Goal: Navigation & Orientation: Find specific page/section

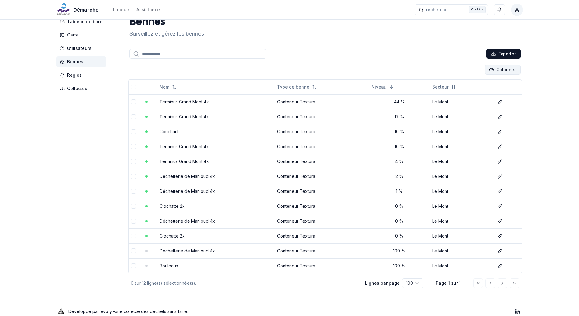
scroll to position [21, 0]
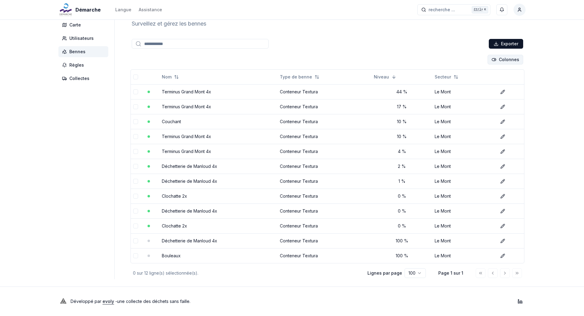
click at [510, 59] on html "Démarche Langue Assistance recherche ... recherche ... Ctrl+ K [PERSON_NAME] Ta…" at bounding box center [292, 147] width 584 height 337
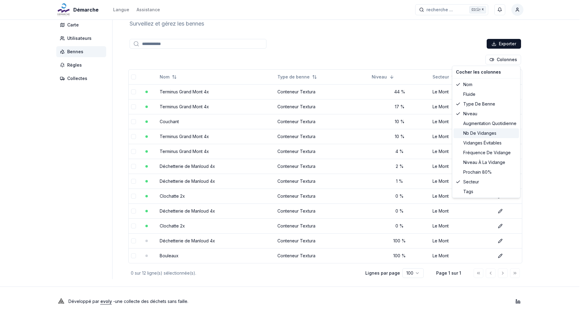
click at [491, 132] on div "Nb de vidanges" at bounding box center [485, 133] width 65 height 10
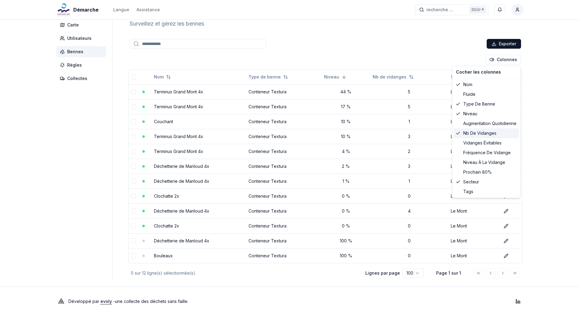
click at [461, 134] on div "Nb de vidanges" at bounding box center [485, 133] width 65 height 10
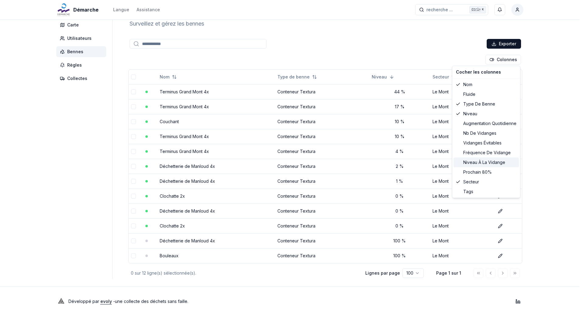
click at [490, 162] on div "niveau à la vidange" at bounding box center [485, 162] width 65 height 10
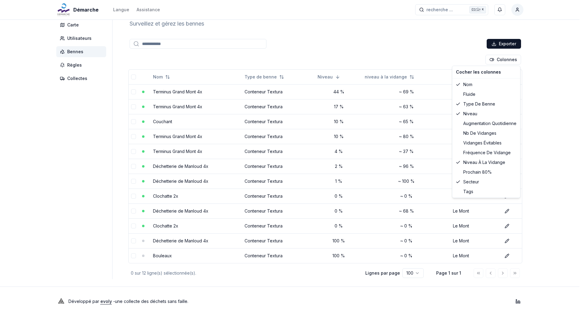
click at [537, 86] on html "Démarche Langue Assistance recherche ... recherche ... Ctrl+ K David Roethlisbe…" at bounding box center [292, 147] width 584 height 337
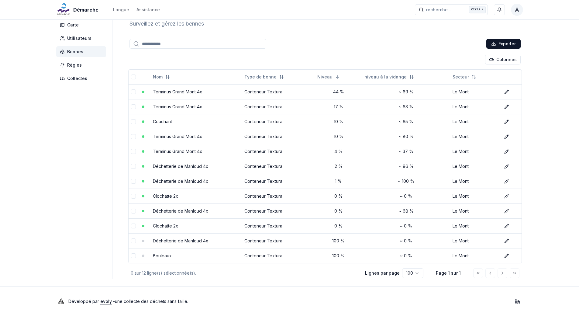
click at [70, 53] on span "Bennes" at bounding box center [75, 52] width 16 height 6
click at [77, 37] on span "Utilisateurs" at bounding box center [79, 38] width 24 height 6
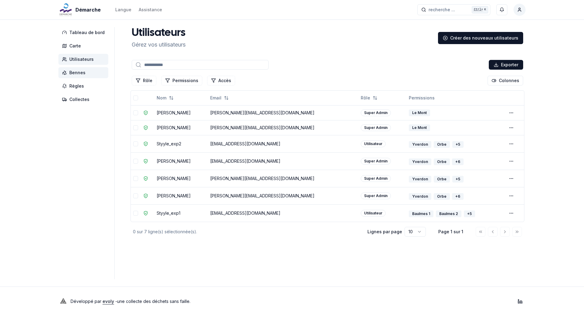
click at [83, 70] on span "Bennes" at bounding box center [77, 73] width 16 height 6
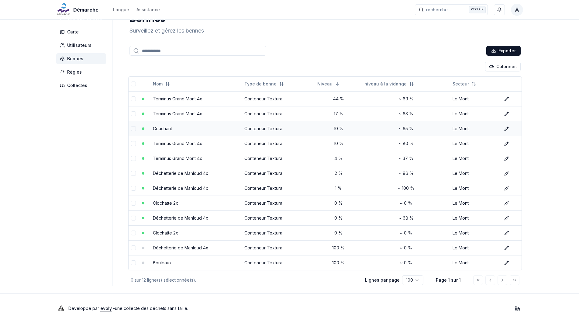
scroll to position [21, 0]
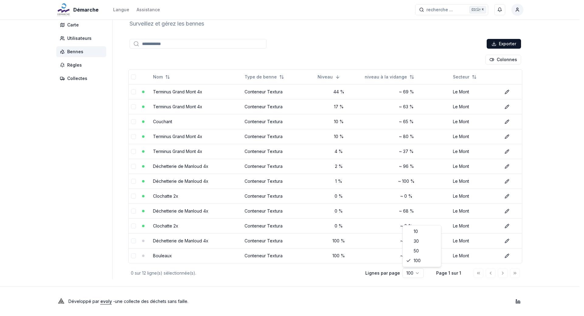
click at [420, 271] on html "Démarche Langue Assistance recherche ... recherche ... Ctrl+ K David Roethlisbe…" at bounding box center [292, 147] width 584 height 337
click at [447, 295] on html "Démarche Langue Assistance recherche ... recherche ... Ctrl+ K David Roethlisbe…" at bounding box center [289, 147] width 579 height 337
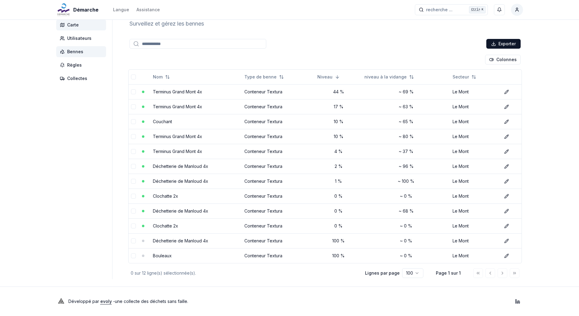
click at [81, 27] on span "Carte" at bounding box center [81, 24] width 50 height 11
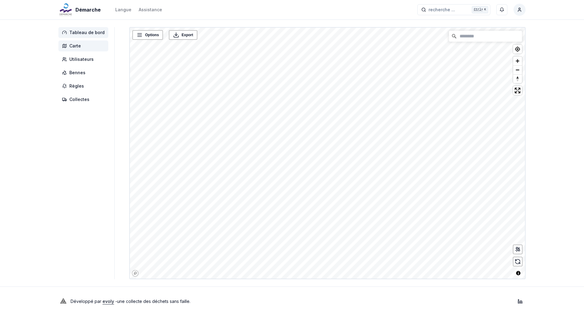
click at [85, 33] on span "Tableau de bord" at bounding box center [86, 32] width 35 height 6
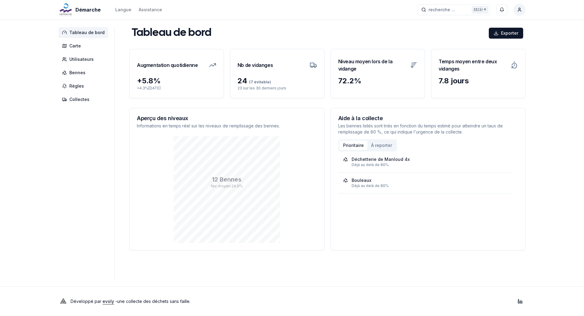
click at [264, 83] on span "(7 évitable)" at bounding box center [259, 82] width 24 height 5
click at [244, 81] on div "24 (7 évitable)" at bounding box center [276, 81] width 79 height 10
click at [312, 65] on icon at bounding box center [312, 64] width 7 height 7
click at [73, 101] on span "Collectes" at bounding box center [79, 99] width 20 height 6
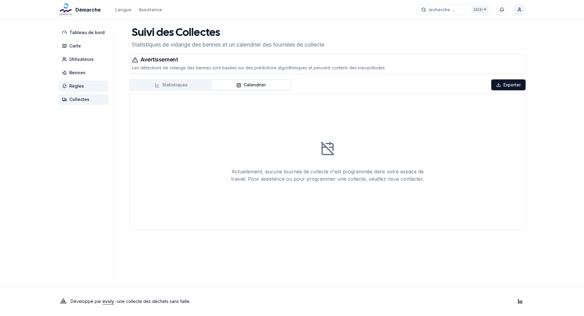
click at [77, 88] on span "Règles" at bounding box center [76, 86] width 15 height 6
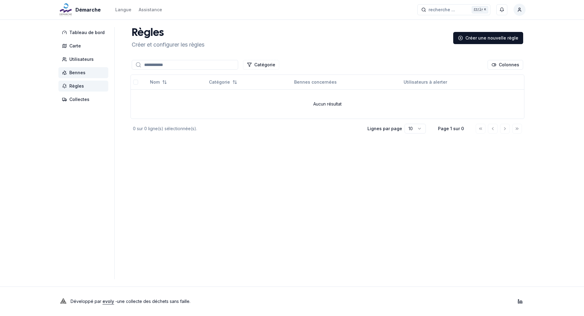
click at [78, 77] on span "Bennes" at bounding box center [83, 72] width 50 height 11
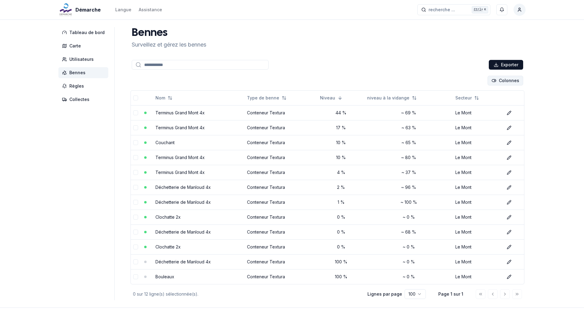
click at [501, 78] on html "Démarche Langue Assistance recherche ... recherche ... Ctrl+ K David Roethlisbe…" at bounding box center [292, 168] width 584 height 337
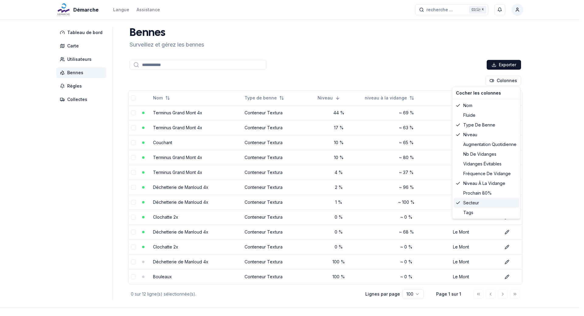
click at [456, 205] on icon at bounding box center [457, 202] width 5 height 5
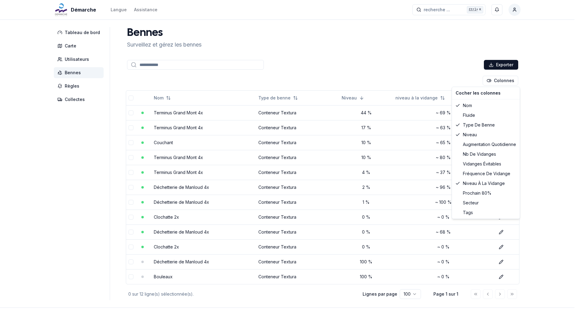
click at [546, 176] on html "Démarche Langue Assistance recherche ... recherche ... Ctrl+ K David Roethlisbe…" at bounding box center [289, 168] width 579 height 337
click at [500, 81] on html "Démarche Langue Assistance recherche ... recherche ... Ctrl+ K David Roethlisbe…" at bounding box center [292, 168] width 584 height 337
click at [462, 204] on div "Secteur" at bounding box center [485, 203] width 65 height 10
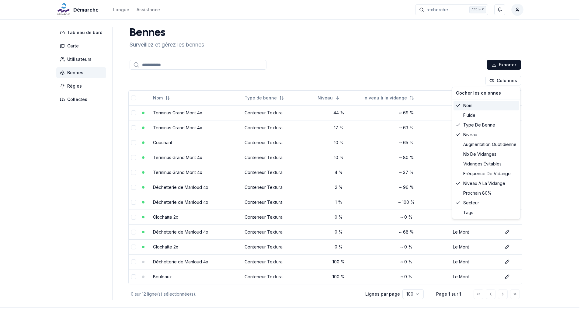
click at [456, 107] on icon at bounding box center [457, 105] width 5 height 5
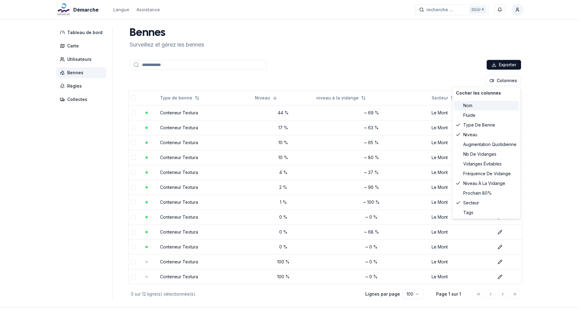
click at [456, 107] on span at bounding box center [458, 105] width 4 height 4
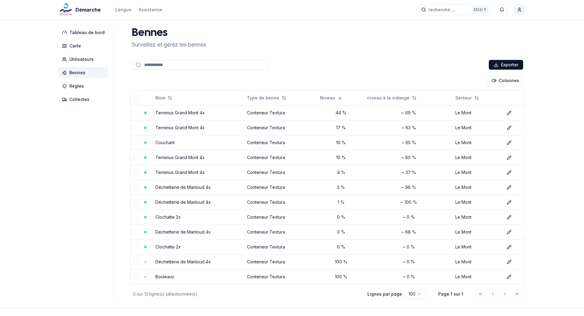
click at [561, 139] on html "Démarche Langue Assistance recherche ... recherche ... Ctrl+ K David Roethlisbe…" at bounding box center [292, 168] width 584 height 337
click at [87, 33] on span "Tableau de bord" at bounding box center [84, 32] width 35 height 6
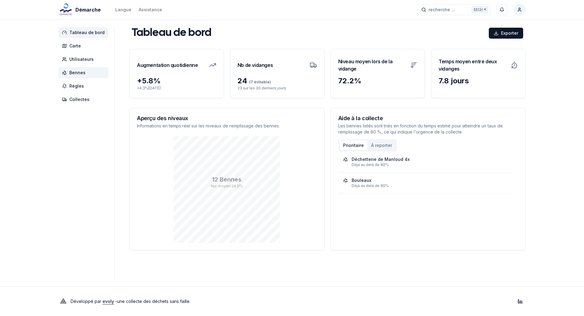
click at [82, 74] on span "Bennes" at bounding box center [77, 73] width 16 height 6
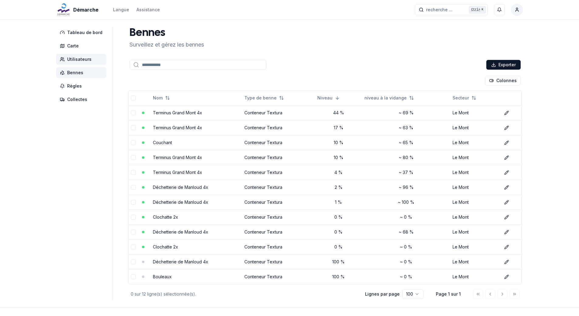
click at [91, 62] on span "Utilisateurs" at bounding box center [81, 59] width 50 height 11
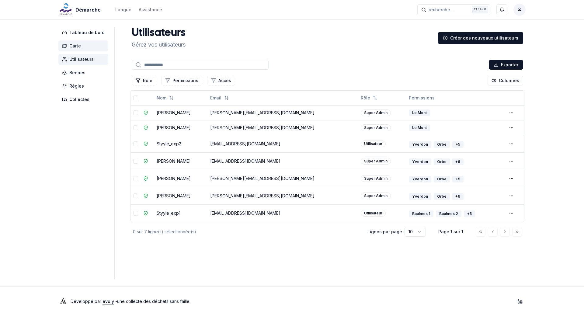
click at [82, 47] on span "Carte" at bounding box center [83, 45] width 50 height 11
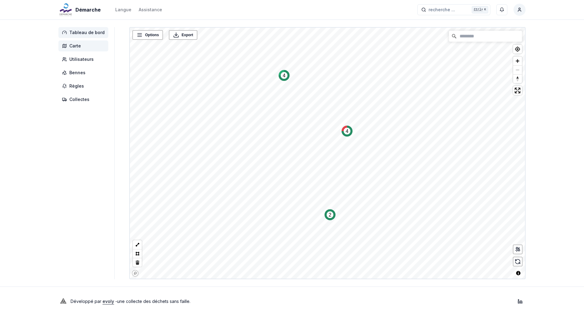
click at [84, 33] on span "Tableau de bord" at bounding box center [86, 32] width 35 height 6
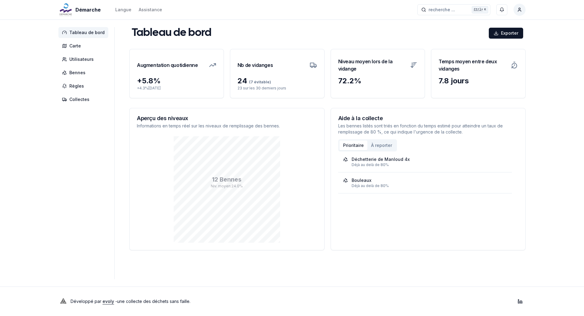
click at [351, 145] on button "Prioritaire" at bounding box center [353, 145] width 28 height 10
click at [374, 144] on button "À reporter" at bounding box center [381, 145] width 28 height 10
click at [75, 77] on span "Bennes" at bounding box center [83, 72] width 50 height 11
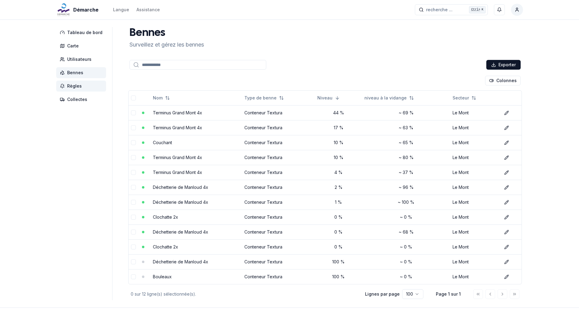
click at [67, 85] on span "Règles" at bounding box center [74, 86] width 15 height 6
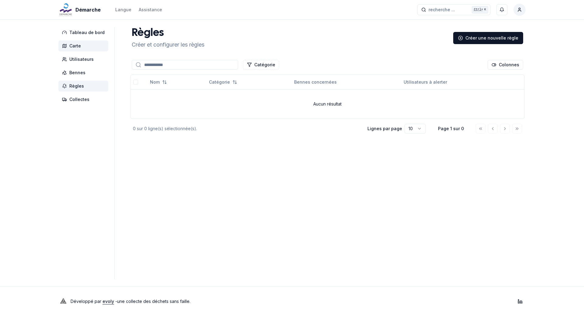
click at [74, 46] on span "Carte" at bounding box center [75, 46] width 12 height 6
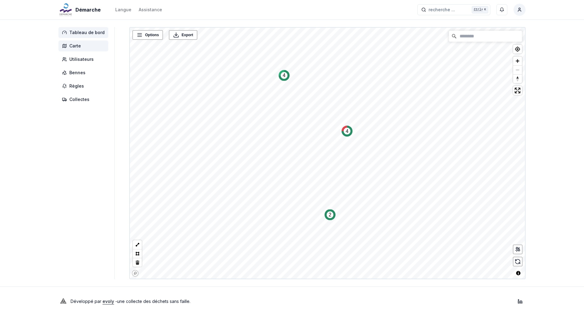
click at [86, 33] on span "Tableau de bord" at bounding box center [86, 32] width 35 height 6
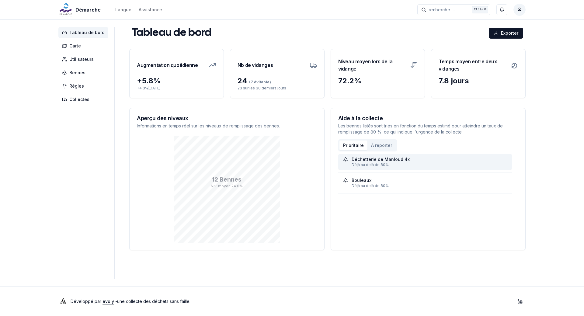
click at [378, 162] on link "Déchetterie de Manloud 4x Déjà au delà de 80%" at bounding box center [425, 161] width 164 height 11
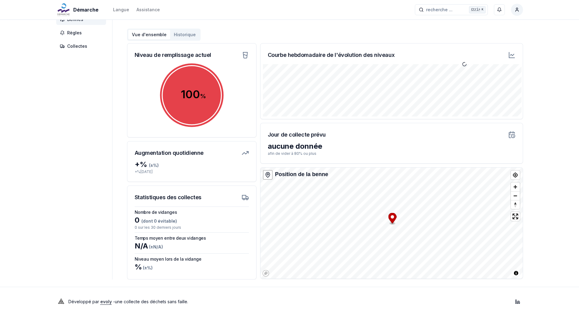
scroll to position [54, 0]
